Goal: Task Accomplishment & Management: Use online tool/utility

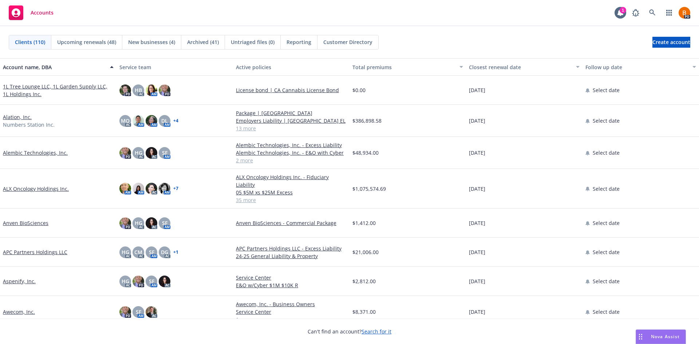
click at [669, 338] on span "Nova Assist" at bounding box center [665, 337] width 29 height 6
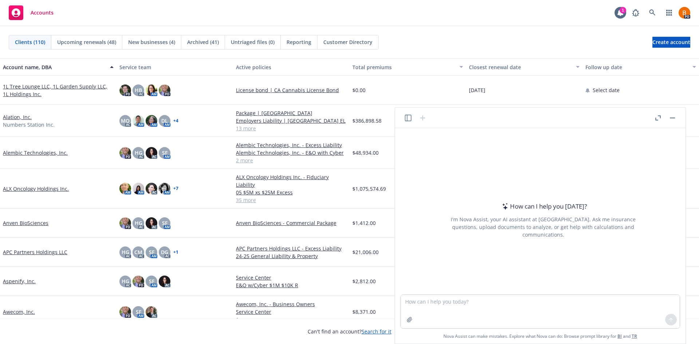
click at [658, 116] on icon "button" at bounding box center [658, 117] width 5 height 5
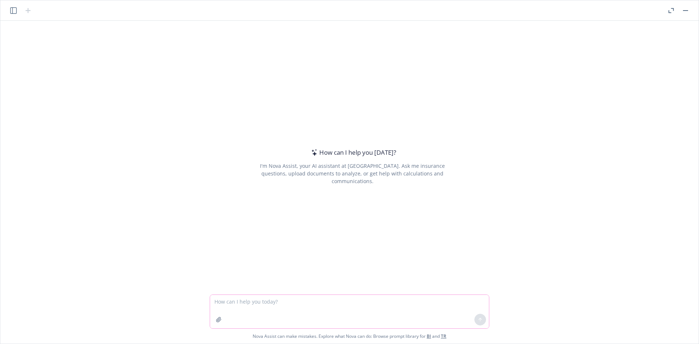
click at [262, 304] on textarea at bounding box center [349, 312] width 279 height 34
paste textarea "I hate to pile on here as we know there are so many competing priorities, howev…"
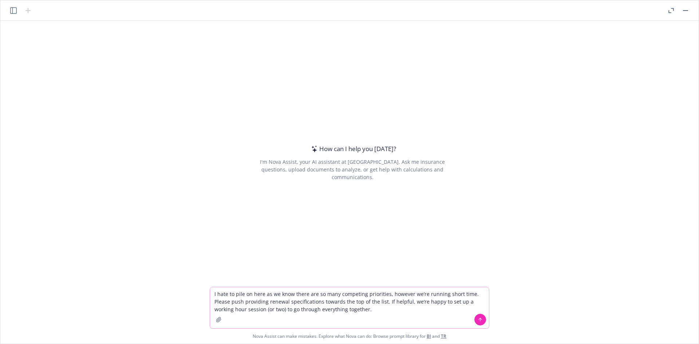
click at [215, 294] on textarea "I hate to pile on here as we know there are so many competing priorities, howev…" at bounding box center [349, 307] width 279 height 41
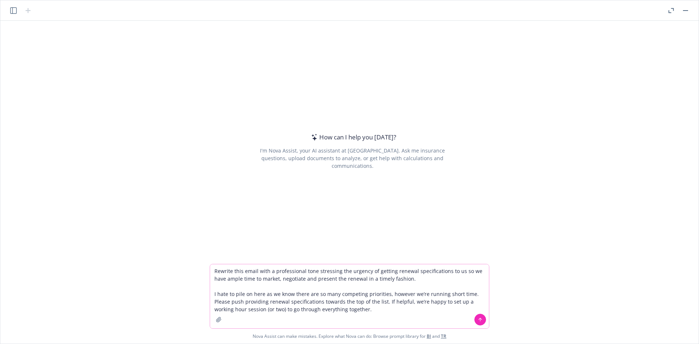
click at [353, 312] on textarea "Rewrite this email with a professional tone stressing the urgency of getting re…" at bounding box center [349, 296] width 279 height 64
type textarea "Rewrite this email with a professional tone stressing the urgency of getting re…"
click at [478, 317] on button at bounding box center [481, 320] width 12 height 12
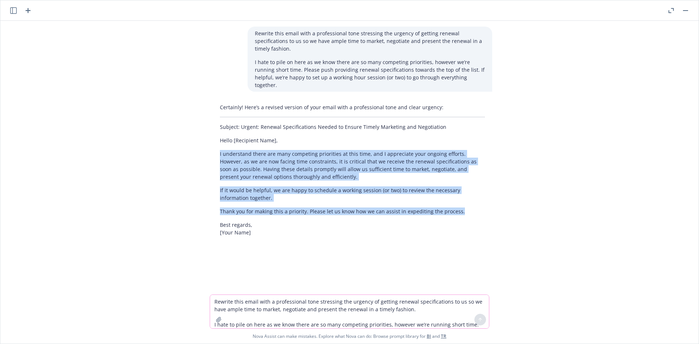
drag, startPoint x: 418, startPoint y: 198, endPoint x: 214, endPoint y: 143, distance: 210.6
click at [214, 143] on div "Certainly! Here’s a revised version of your email with a professional tone and …" at bounding box center [353, 170] width 280 height 139
copy div "I understand there are many competing priorities at this time, and I appreciate…"
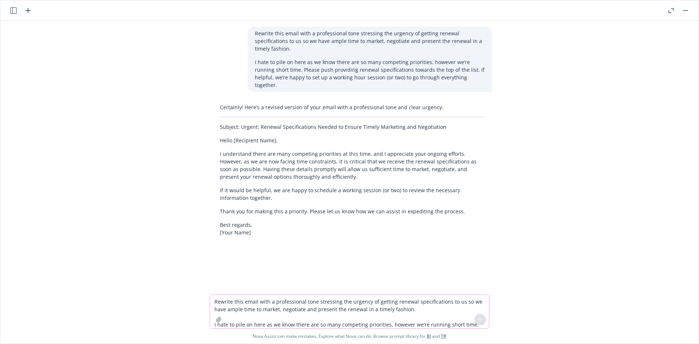
click at [148, 219] on div "Rewrite this email with a professional tone stressing the urgency of getting re…" at bounding box center [349, 158] width 693 height 274
